Goal: Task Accomplishment & Management: Use online tool/utility

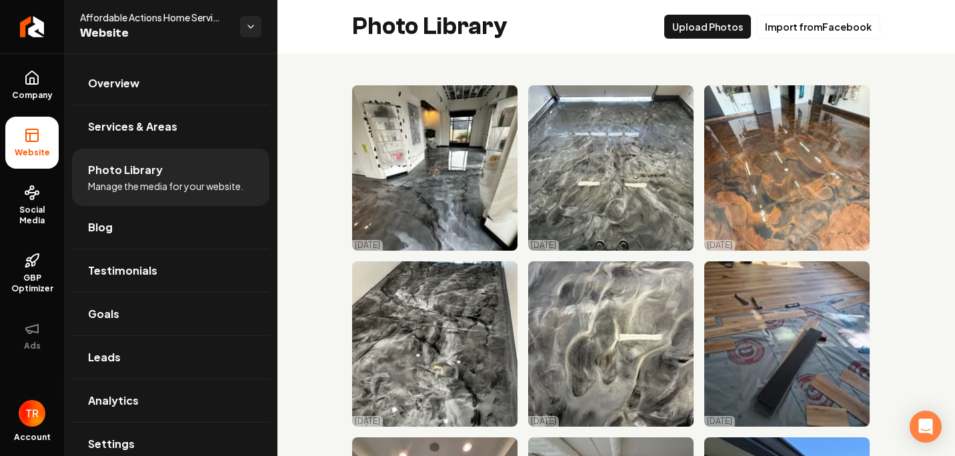
click at [34, 139] on icon at bounding box center [32, 135] width 16 height 16
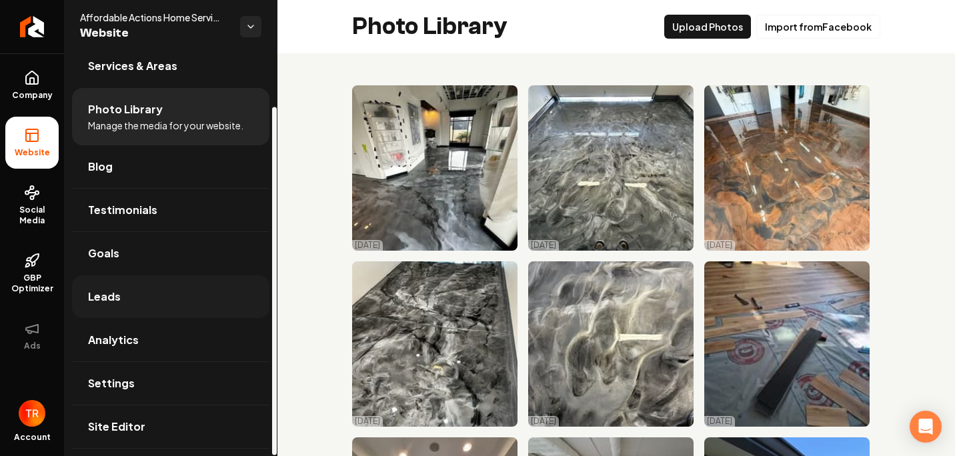
scroll to position [61, 0]
click at [147, 291] on link "Leads" at bounding box center [170, 296] width 197 height 43
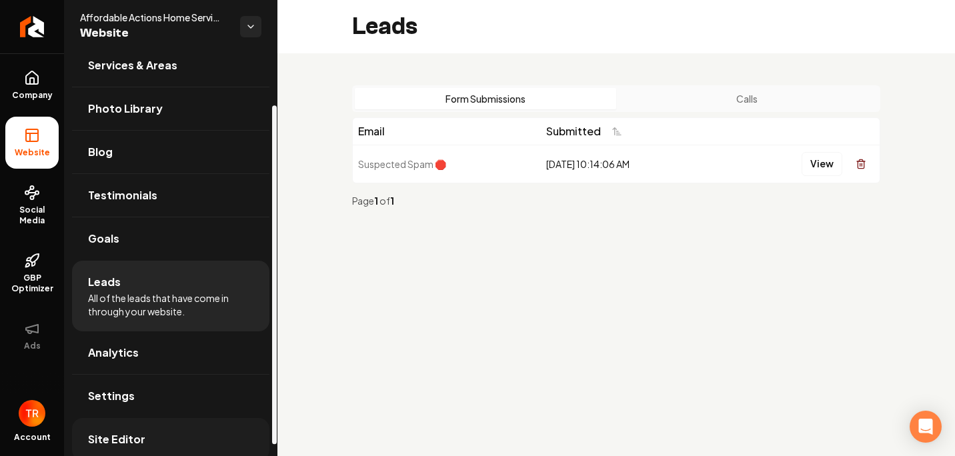
click at [125, 430] on link "Site Editor" at bounding box center [170, 439] width 197 height 43
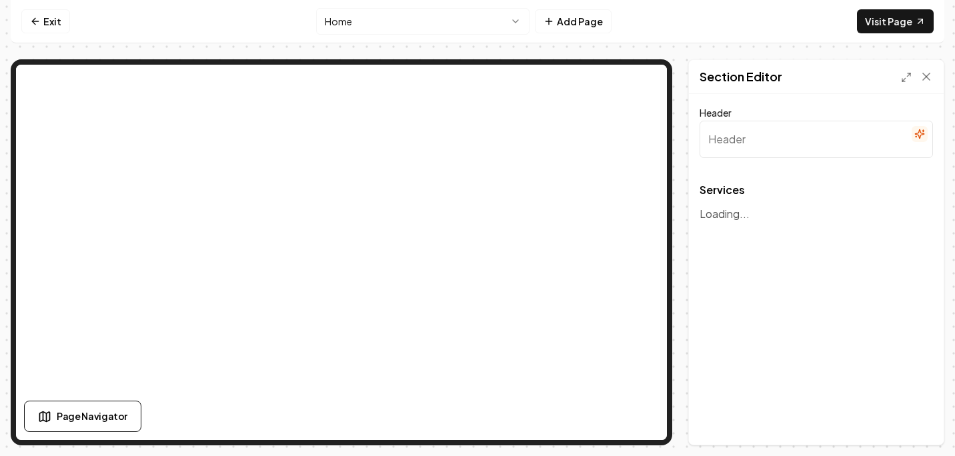
type input "Expert Home Improvement Services"
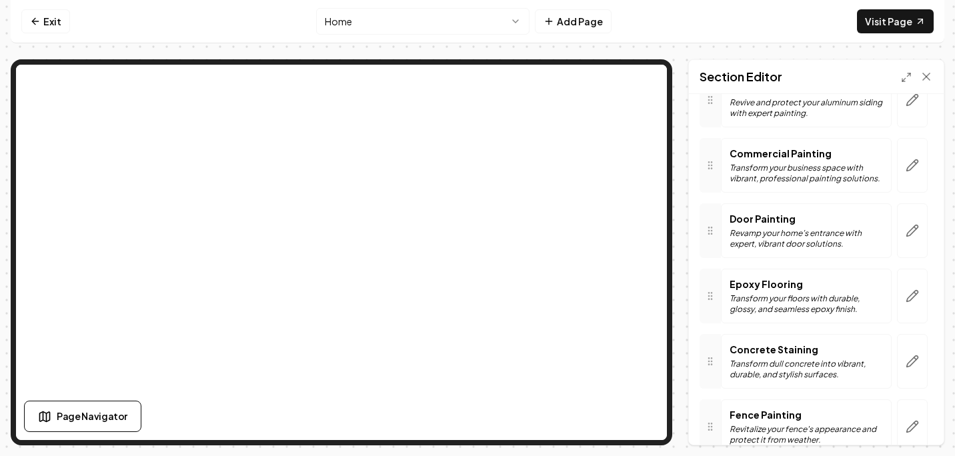
scroll to position [800, 0]
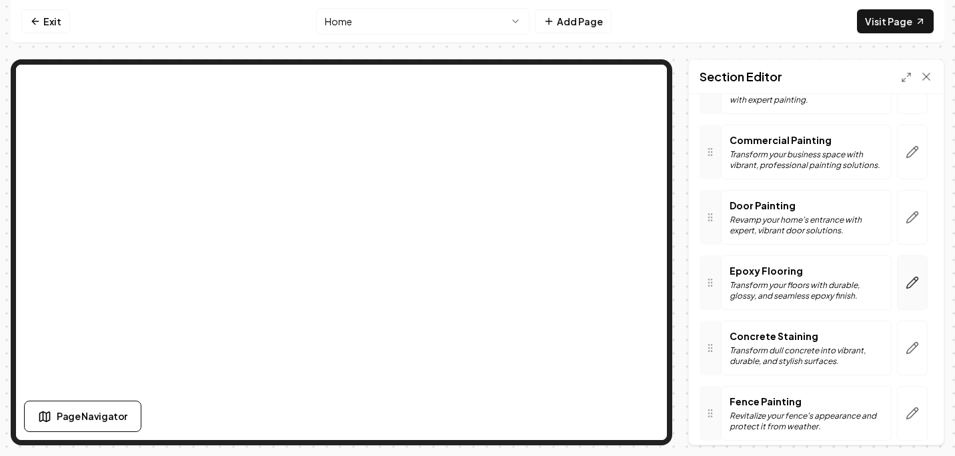
click at [908, 285] on icon "button" at bounding box center [911, 282] width 13 height 13
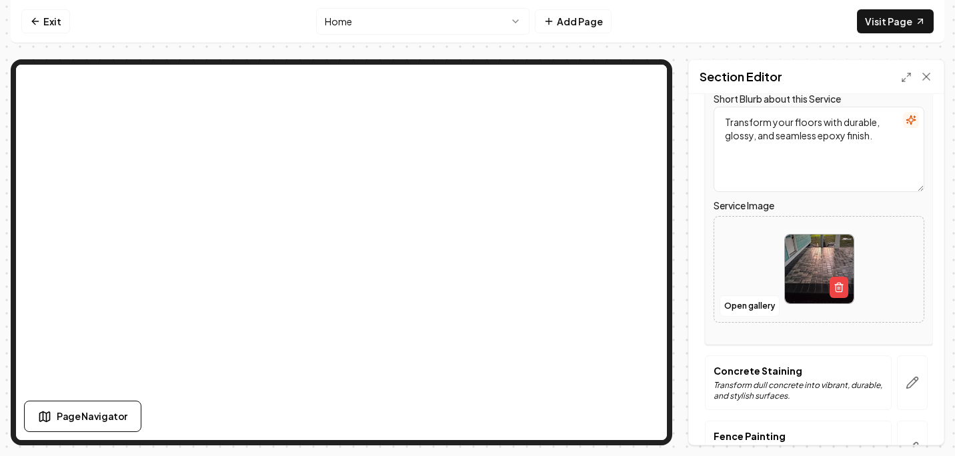
scroll to position [1067, 0]
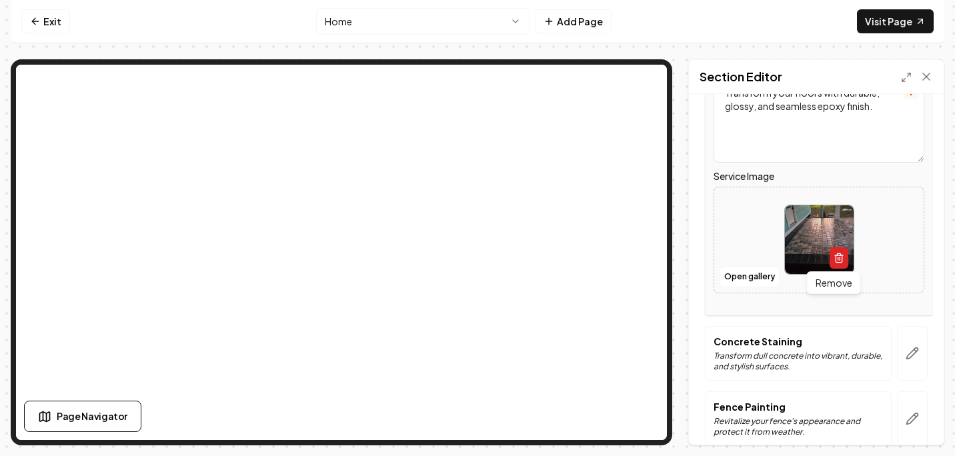
click at [833, 257] on icon "button" at bounding box center [838, 258] width 11 height 11
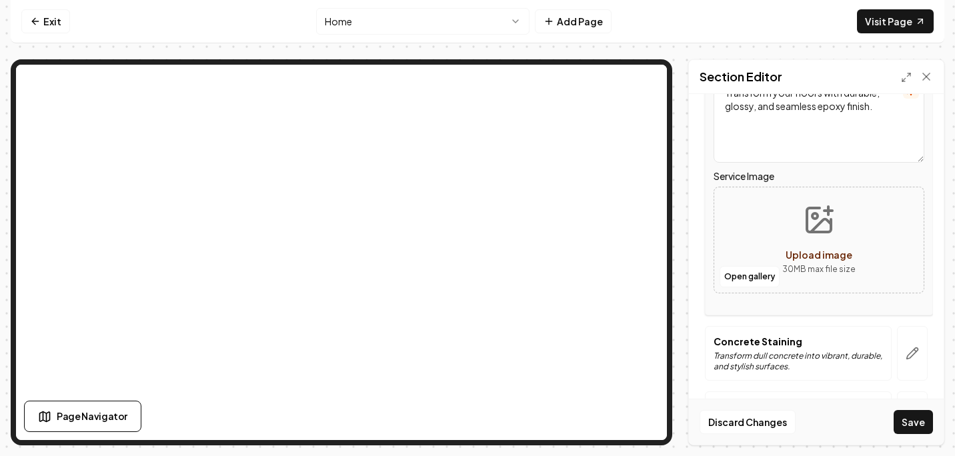
click at [803, 232] on icon "Upload image" at bounding box center [819, 220] width 32 height 32
type input "**********"
click at [911, 422] on button "Save" at bounding box center [912, 422] width 39 height 24
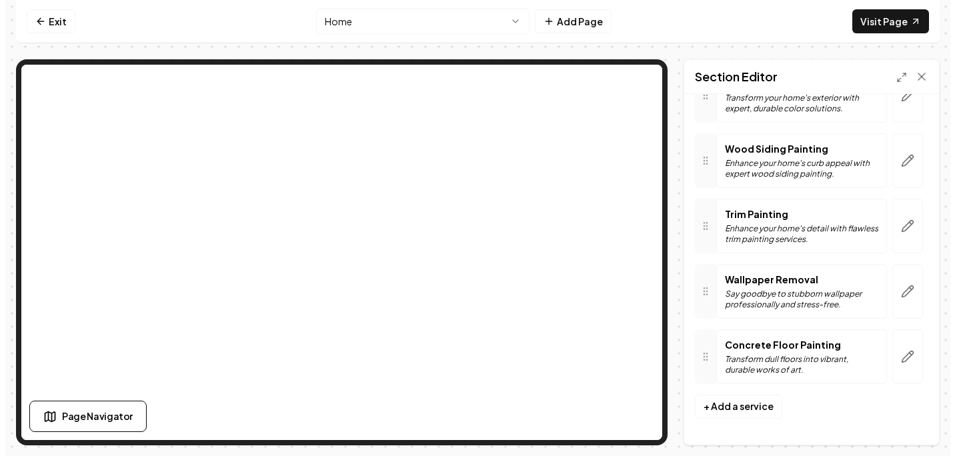
scroll to position [0, 0]
